Goal: Participate in discussion: Engage in conversation with other users on a specific topic

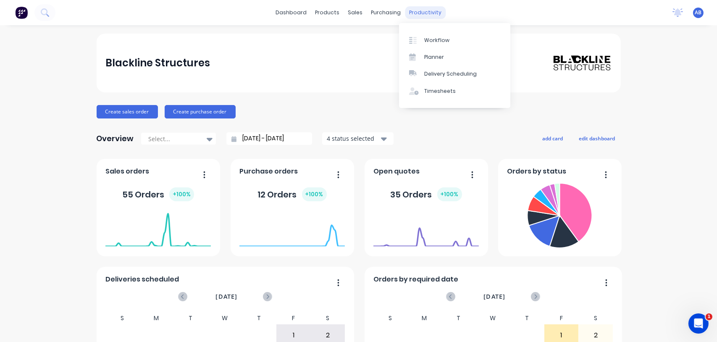
click at [423, 17] on div "productivity" at bounding box center [425, 12] width 41 height 13
click at [426, 45] on link "Workflow" at bounding box center [454, 40] width 111 height 17
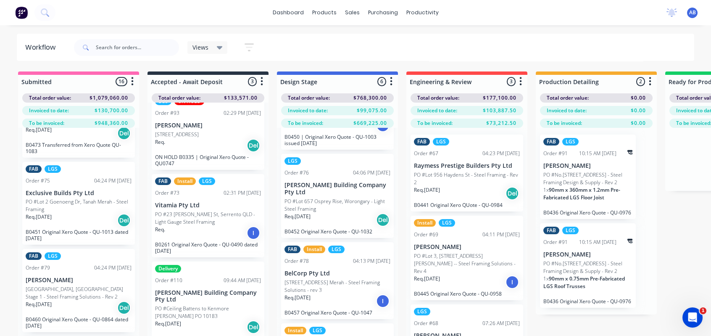
scroll to position [154, 0]
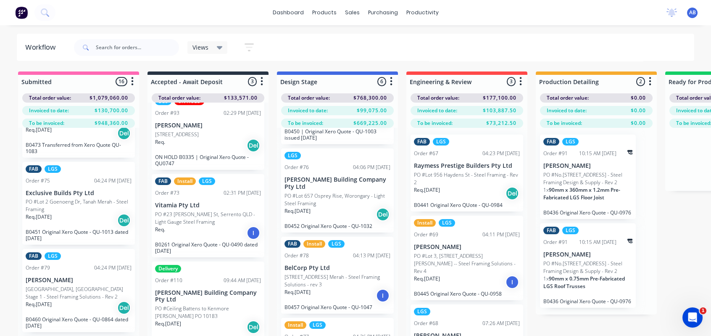
click at [316, 288] on p "[STREET_ADDRESS] Merah - Steel Framing Solutions - rev 3" at bounding box center [337, 280] width 106 height 15
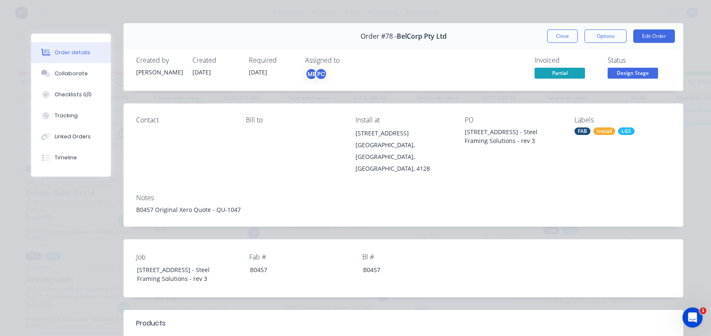
scroll to position [0, 0]
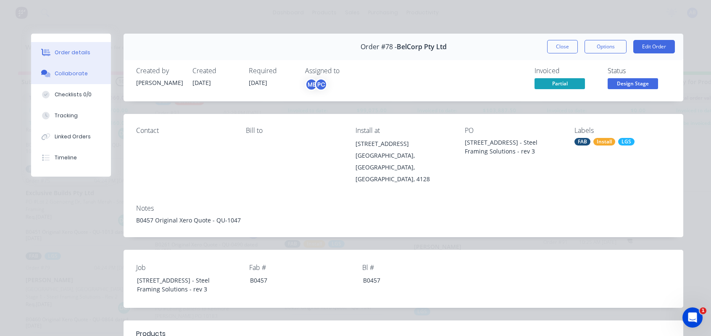
click at [74, 72] on div "Collaborate" at bounding box center [71, 74] width 33 height 8
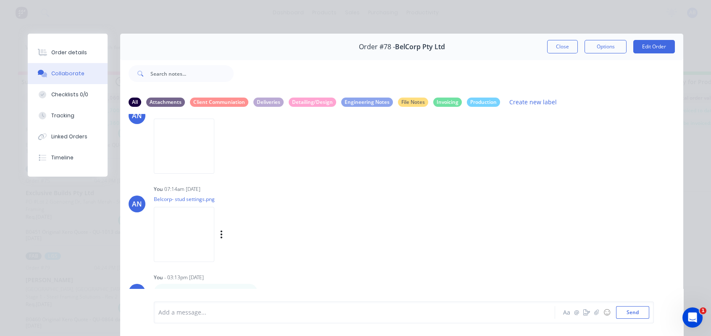
scroll to position [44, 0]
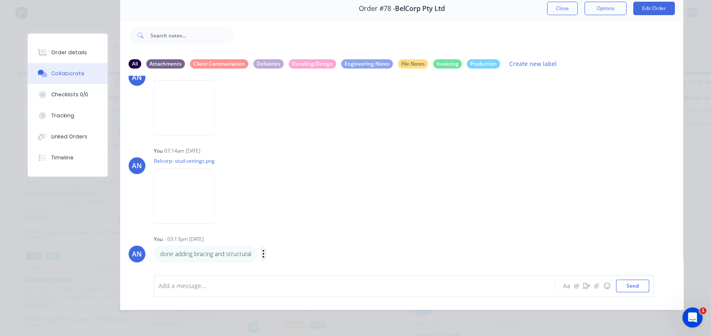
click at [263, 256] on icon "button" at bounding box center [264, 254] width 2 height 8
click at [279, 237] on button "Edit" at bounding box center [294, 239] width 53 height 14
drag, startPoint x: 226, startPoint y: 289, endPoint x: 290, endPoint y: 294, distance: 64.5
click at [290, 294] on div "done adding bracing and structural Aa @ ☺ Send" at bounding box center [404, 286] width 500 height 22
click at [352, 239] on div "You - 03:13pm [DATE]" at bounding box center [285, 239] width 263 height 8
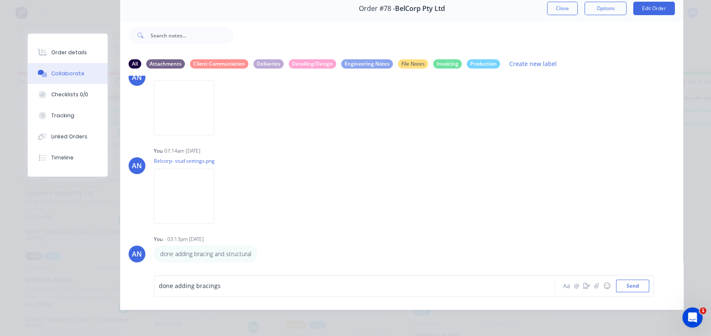
click at [268, 287] on div "done adding bracings" at bounding box center [343, 285] width 368 height 9
click at [225, 287] on span "done adding bracings for checking" at bounding box center [208, 285] width 98 height 8
click at [214, 285] on span "done adding bracings for design checking" at bounding box center [218, 285] width 118 height 8
click at [291, 291] on div "done adding bracings. for design checking" at bounding box center [342, 285] width 368 height 13
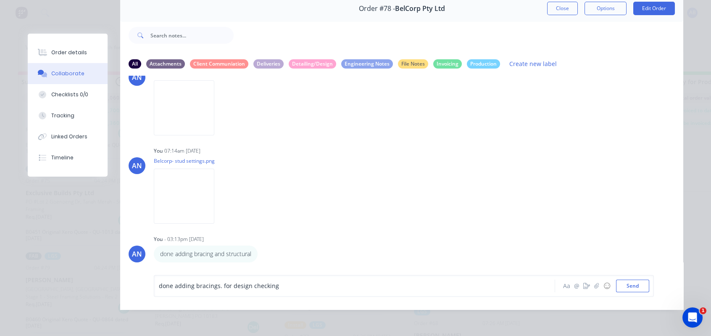
click at [281, 287] on div "done adding bracings. for design checking" at bounding box center [343, 285] width 368 height 9
click at [622, 286] on button "Send" at bounding box center [632, 285] width 33 height 13
